Goal: Task Accomplishment & Management: Complete application form

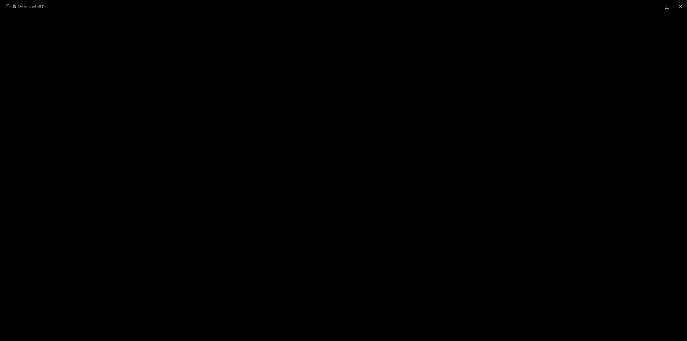
scroll to position [25, 0]
click at [681, 5] on button "Close gallery" at bounding box center [679, 6] width 13 height 13
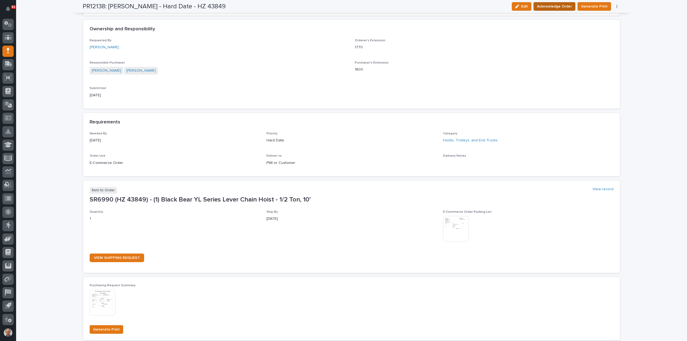
click at [561, 6] on span "Acknowledge Order" at bounding box center [554, 6] width 35 height 6
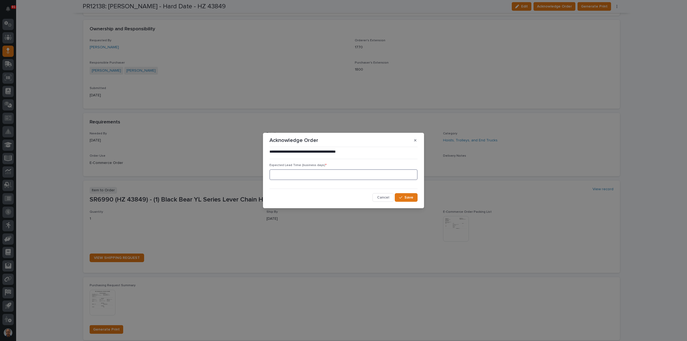
click at [342, 174] on input at bounding box center [343, 174] width 148 height 11
type input "5"
click at [409, 197] on span "Save" at bounding box center [408, 197] width 9 height 5
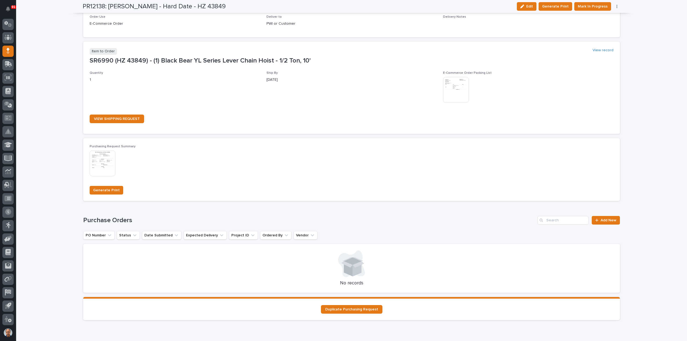
scroll to position [331, 0]
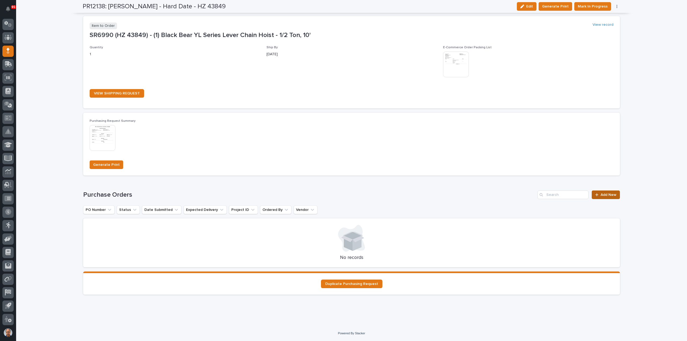
click at [605, 195] on span "Add New" at bounding box center [608, 195] width 16 height 4
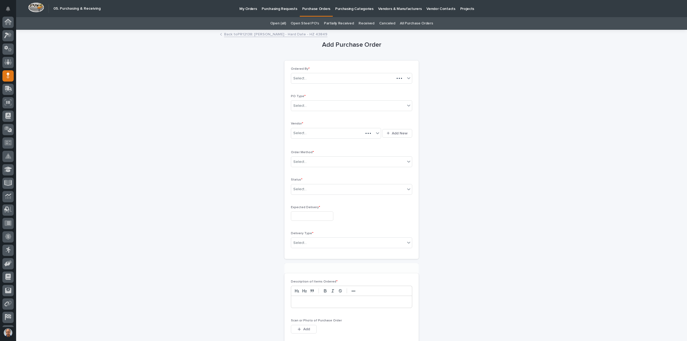
scroll to position [25, 0]
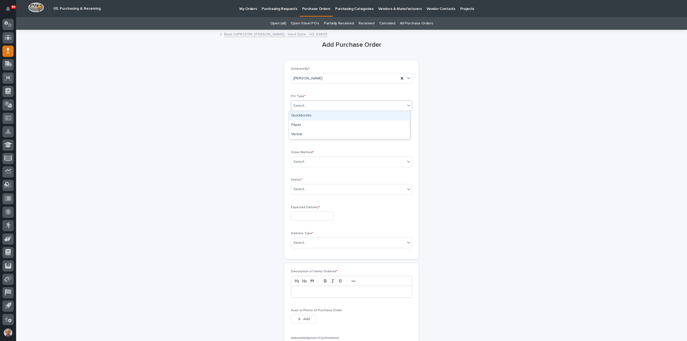
click at [317, 103] on div "Select..." at bounding box center [348, 105] width 114 height 9
drag, startPoint x: 302, startPoint y: 124, endPoint x: 306, endPoint y: 127, distance: 4.8
click at [302, 124] on div "Paper" at bounding box center [349, 124] width 121 height 9
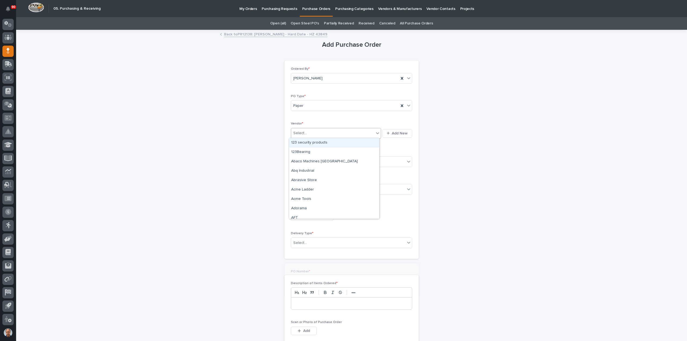
click at [310, 129] on div "Select..." at bounding box center [332, 133] width 83 height 9
type input "***"
click at [319, 144] on div "Black Bear USA" at bounding box center [334, 142] width 90 height 9
click at [322, 159] on div "Select..." at bounding box center [348, 161] width 114 height 9
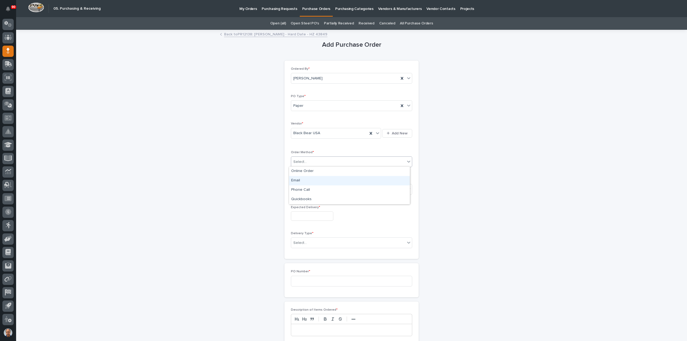
click at [303, 179] on div "Email" at bounding box center [349, 180] width 121 height 9
click at [309, 188] on div "Select..." at bounding box center [348, 189] width 114 height 9
click at [306, 206] on div "Submitted" at bounding box center [349, 207] width 121 height 9
click at [304, 217] on input "text" at bounding box center [312, 215] width 42 height 9
click at [291, 172] on div "15" at bounding box center [290, 171] width 7 height 7
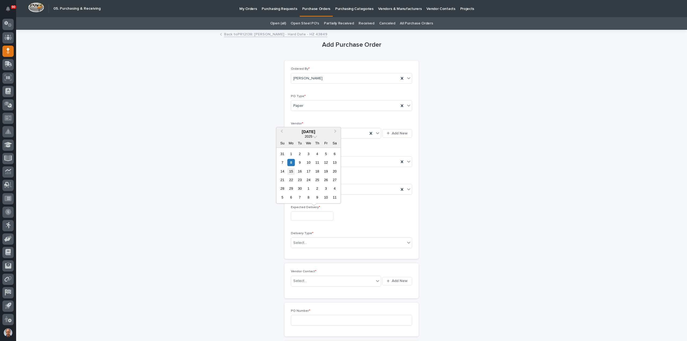
type input "**********"
drag, startPoint x: 311, startPoint y: 240, endPoint x: 314, endPoint y: 243, distance: 4.2
click at [312, 240] on div "Select..." at bounding box center [348, 243] width 114 height 9
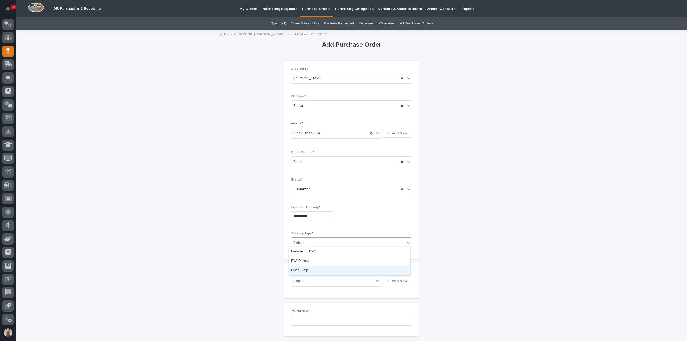
click at [301, 270] on div "Drop Ship" at bounding box center [349, 270] width 121 height 9
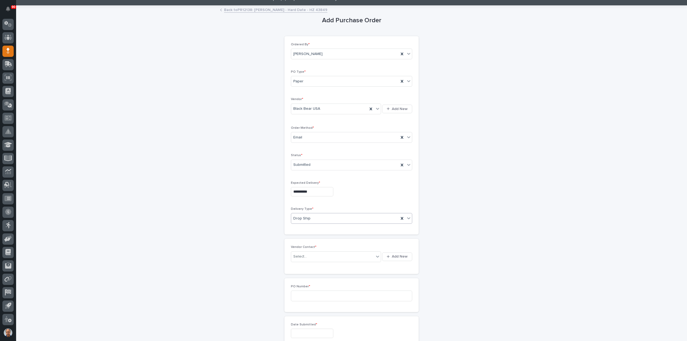
scroll to position [80, 0]
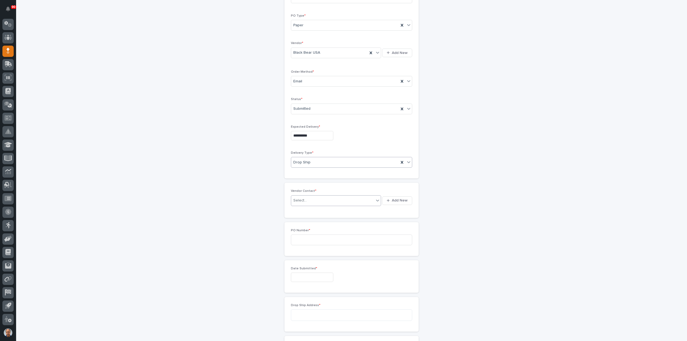
click at [309, 199] on div "Select..." at bounding box center [332, 200] width 83 height 9
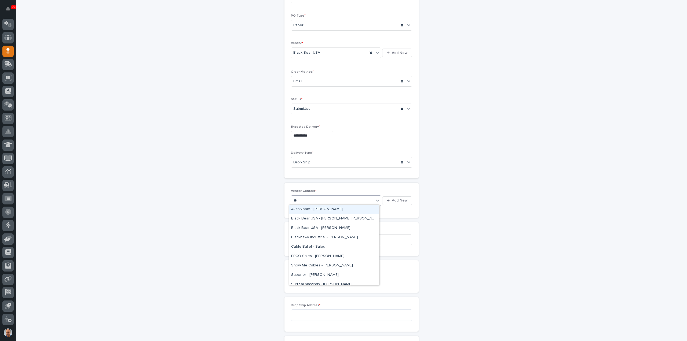
type input "***"
click at [342, 207] on div "Black Bear USA - [PERSON_NAME] [PERSON_NAME]" at bounding box center [334, 209] width 90 height 9
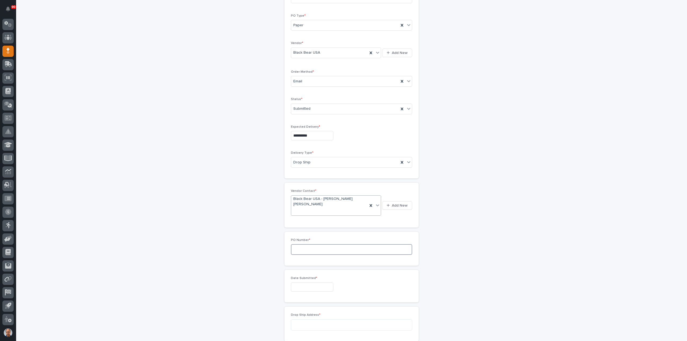
click at [314, 244] on input at bounding box center [351, 249] width 121 height 11
type input "18921"
click at [311, 283] on input "text" at bounding box center [312, 287] width 42 height 9
click at [292, 222] on div "8" at bounding box center [290, 223] width 7 height 7
type input "**********"
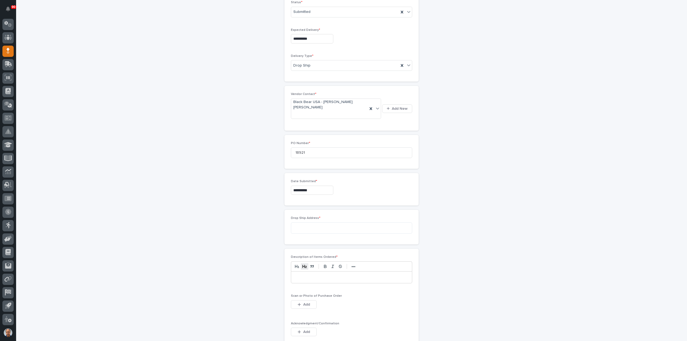
scroll to position [188, 0]
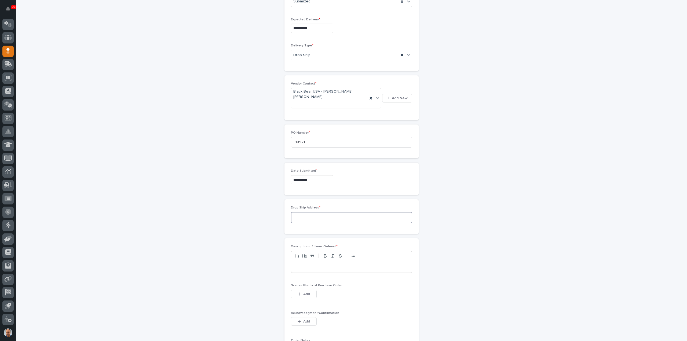
click at [306, 212] on textarea at bounding box center [351, 217] width 121 height 11
click at [303, 212] on textarea at bounding box center [351, 217] width 121 height 11
paste textarea "**********"
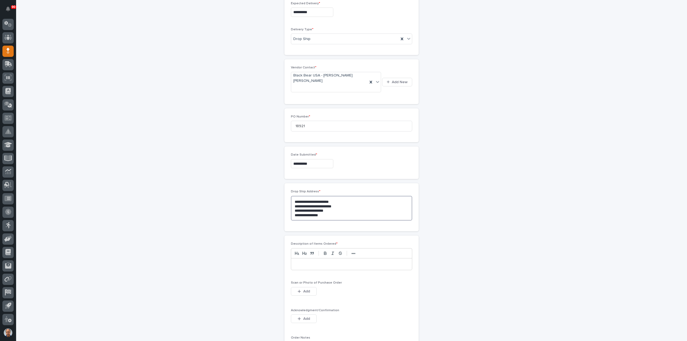
scroll to position [241, 0]
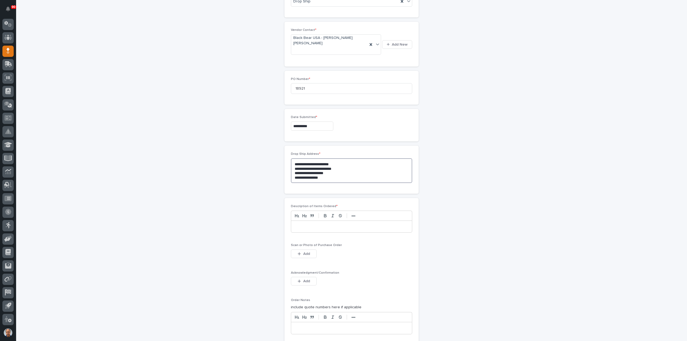
type textarea "**********"
click at [295, 224] on p at bounding box center [351, 226] width 113 height 5
click at [306, 251] on span "Add" at bounding box center [306, 253] width 7 height 5
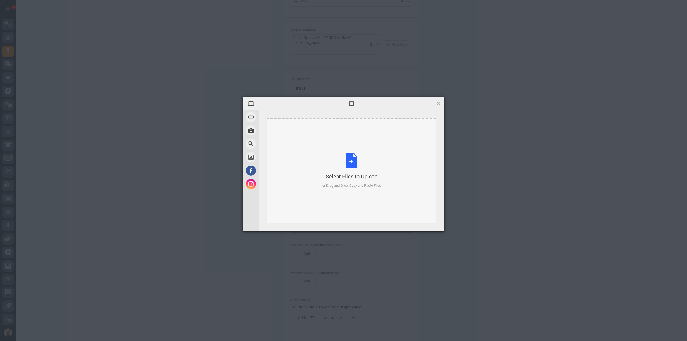
click at [350, 163] on div "Select Files to Upload or Drag and Drop, Copy and Paste Files" at bounding box center [351, 171] width 59 height 36
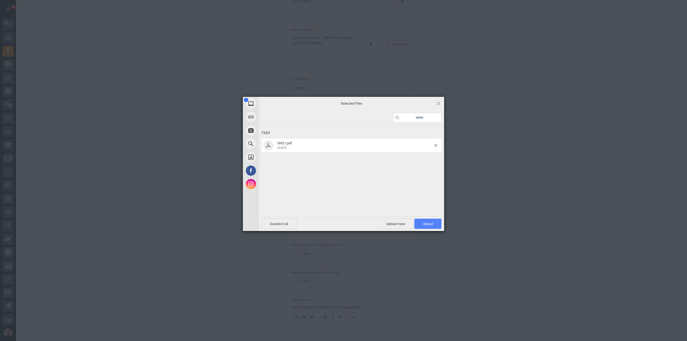
click at [431, 224] on span "Upload 1" at bounding box center [428, 224] width 10 height 4
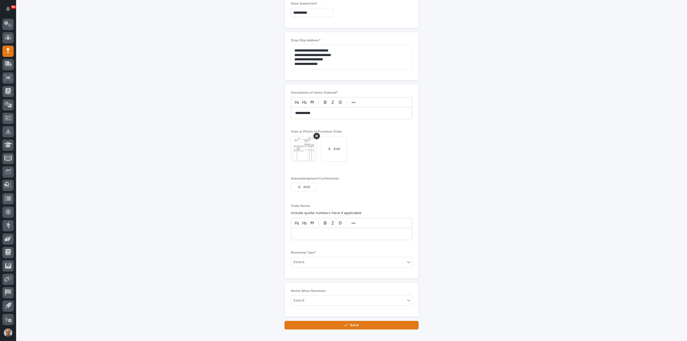
scroll to position [373, 0]
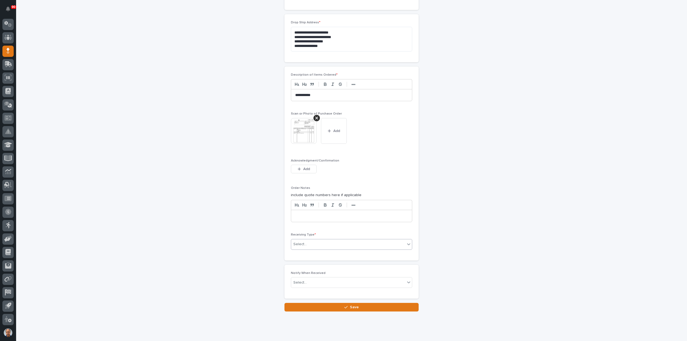
click at [345, 240] on div "Select..." at bounding box center [348, 244] width 114 height 9
click at [306, 276] on div "Other" at bounding box center [349, 279] width 121 height 9
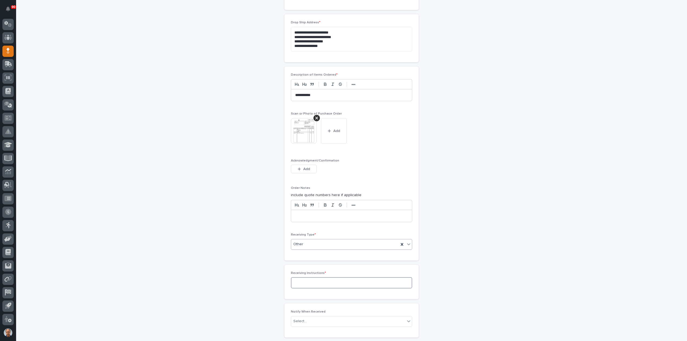
click at [318, 277] on textarea at bounding box center [351, 282] width 121 height 11
type textarea "*********"
click at [353, 341] on span "Save" at bounding box center [354, 346] width 9 height 5
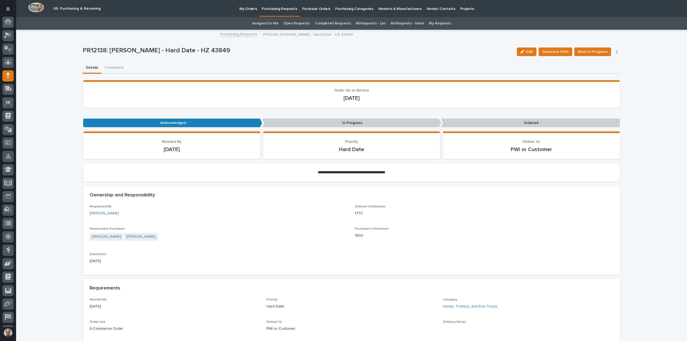
scroll to position [25, 0]
click at [593, 51] on span "Mark In Progress" at bounding box center [593, 52] width 30 height 6
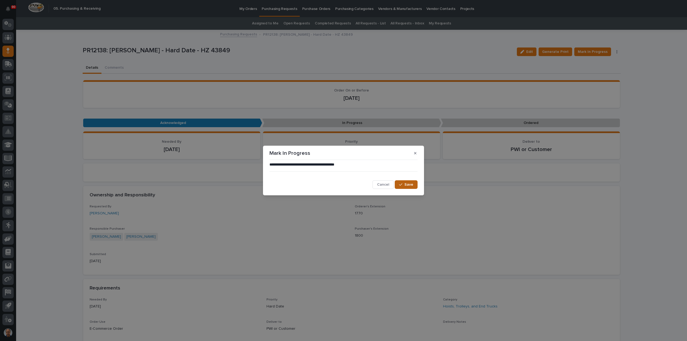
click at [403, 182] on button "Save" at bounding box center [406, 184] width 23 height 9
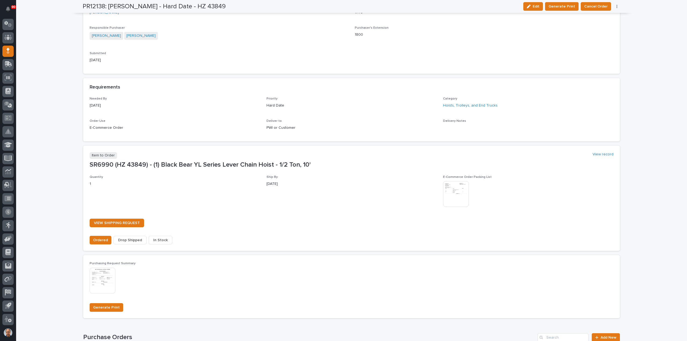
scroll to position [349, 0]
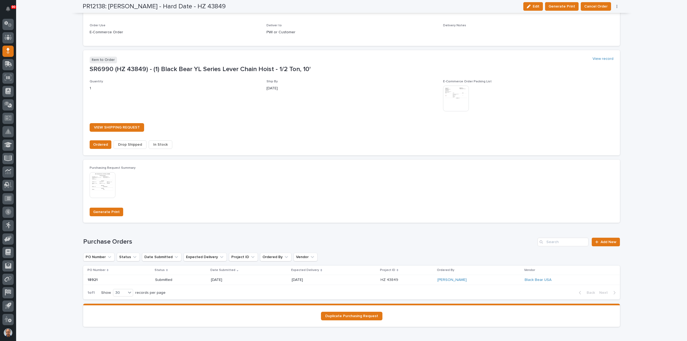
click at [125, 143] on span "Drop Shipped" at bounding box center [130, 144] width 24 height 6
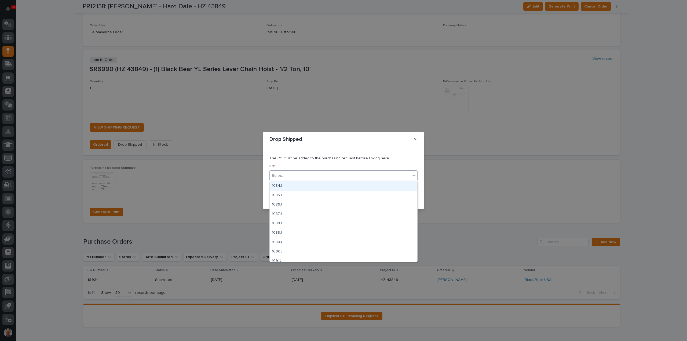
click at [293, 176] on div "Select..." at bounding box center [340, 175] width 141 height 9
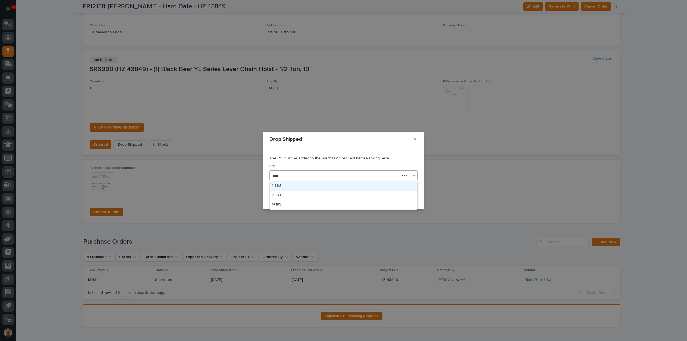
type input "*****"
click at [281, 187] on div "18921" at bounding box center [344, 185] width 148 height 9
click at [406, 197] on span "Save" at bounding box center [408, 198] width 9 height 5
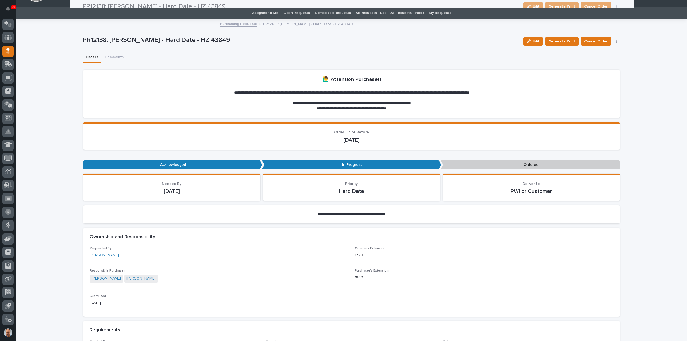
scroll to position [0, 0]
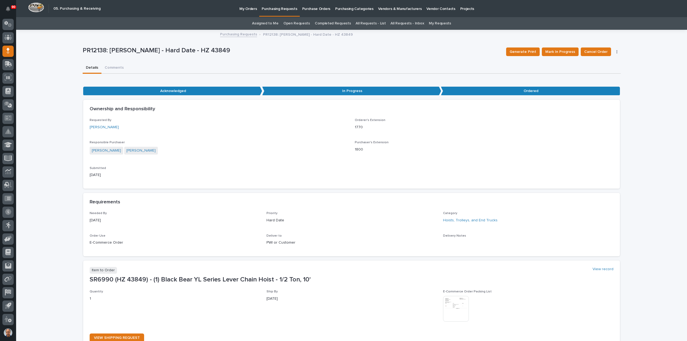
click at [275, 9] on p "Purchasing Requests" at bounding box center [279, 5] width 35 height 11
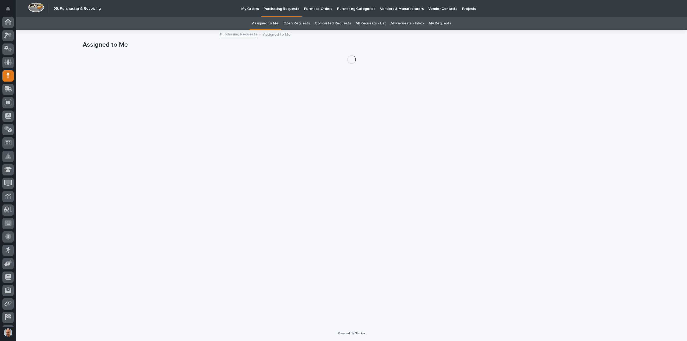
scroll to position [25, 0]
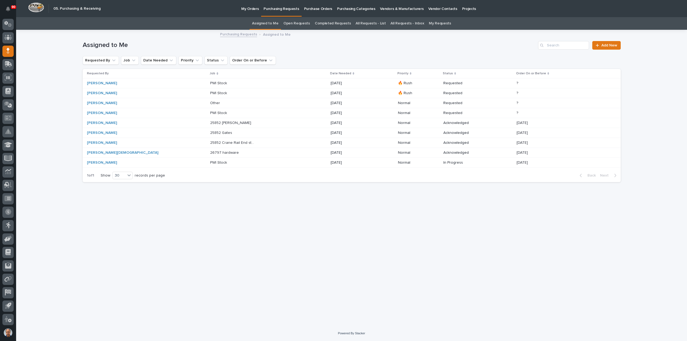
click at [210, 112] on p "PWI Stock" at bounding box center [219, 113] width 18 height 6
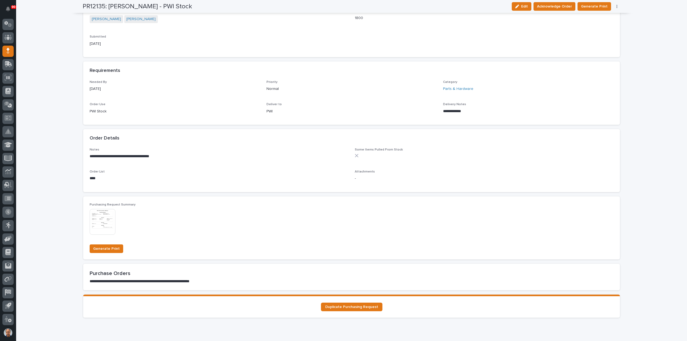
scroll to position [188, 0]
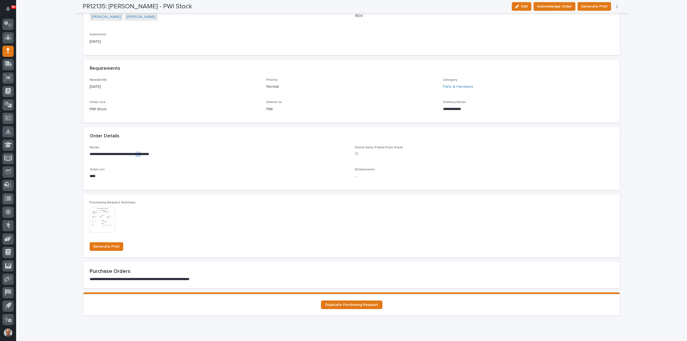
drag, startPoint x: 150, startPoint y: 154, endPoint x: 143, endPoint y: 153, distance: 7.0
click at [143, 153] on p "**********" at bounding box center [219, 154] width 259 height 5
copy p "****"
